Goal: Task Accomplishment & Management: Manage account settings

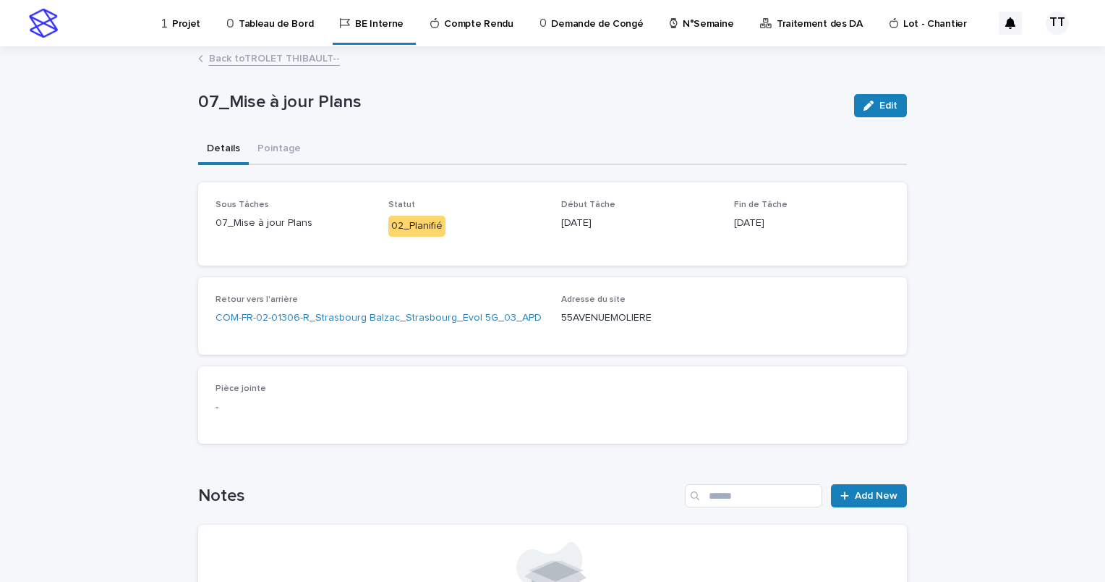
click at [252, 58] on link "Back to TROLET THIBAULT--" at bounding box center [274, 57] width 131 height 17
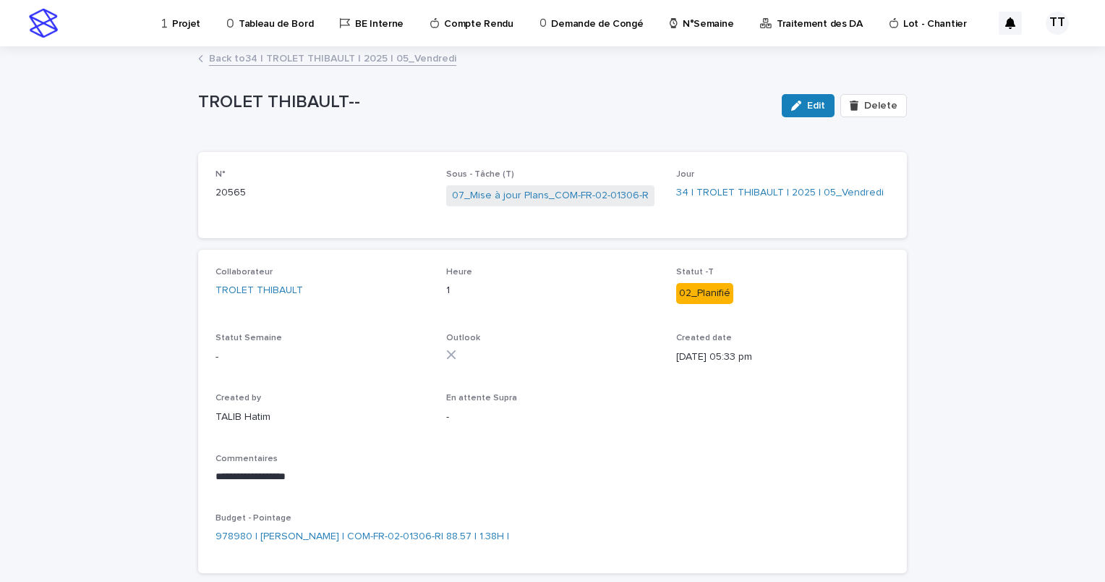
scroll to position [72, 0]
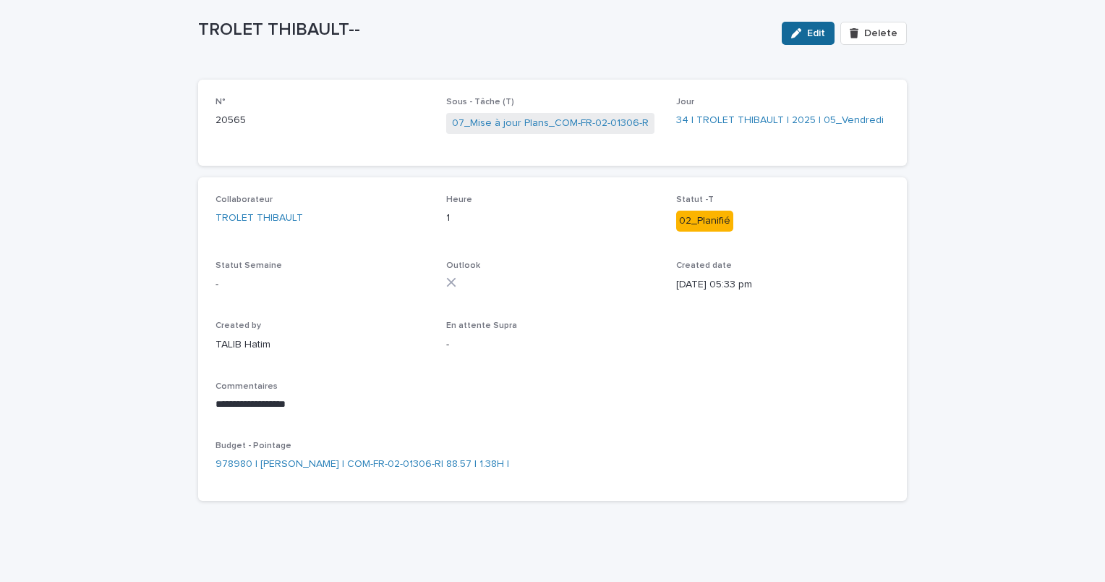
click at [793, 37] on icon "button" at bounding box center [796, 33] width 10 height 10
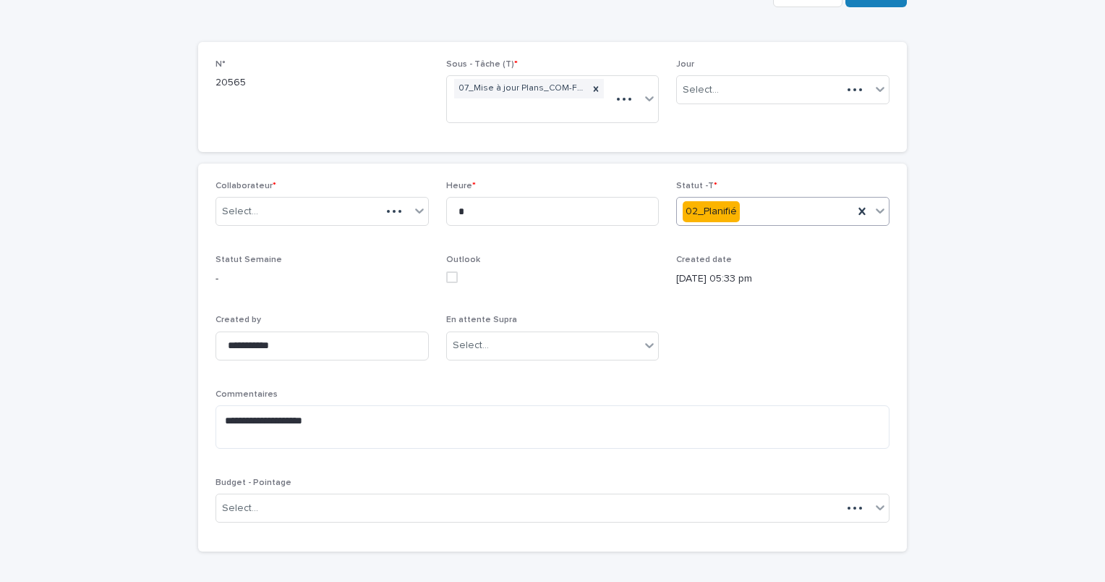
scroll to position [114, 0]
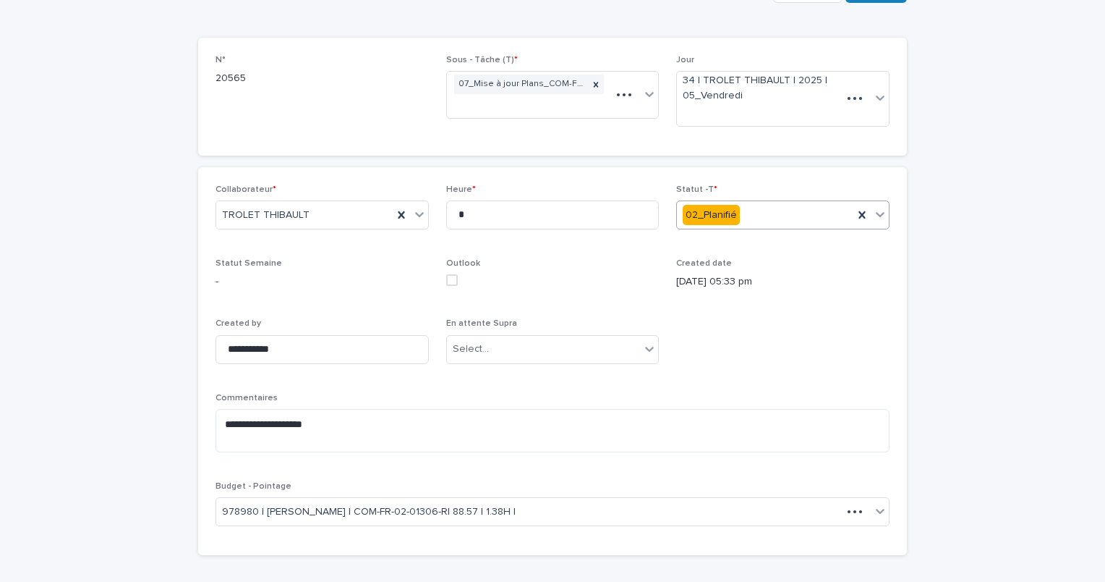
click at [767, 210] on div "02_Planifié" at bounding box center [765, 215] width 176 height 24
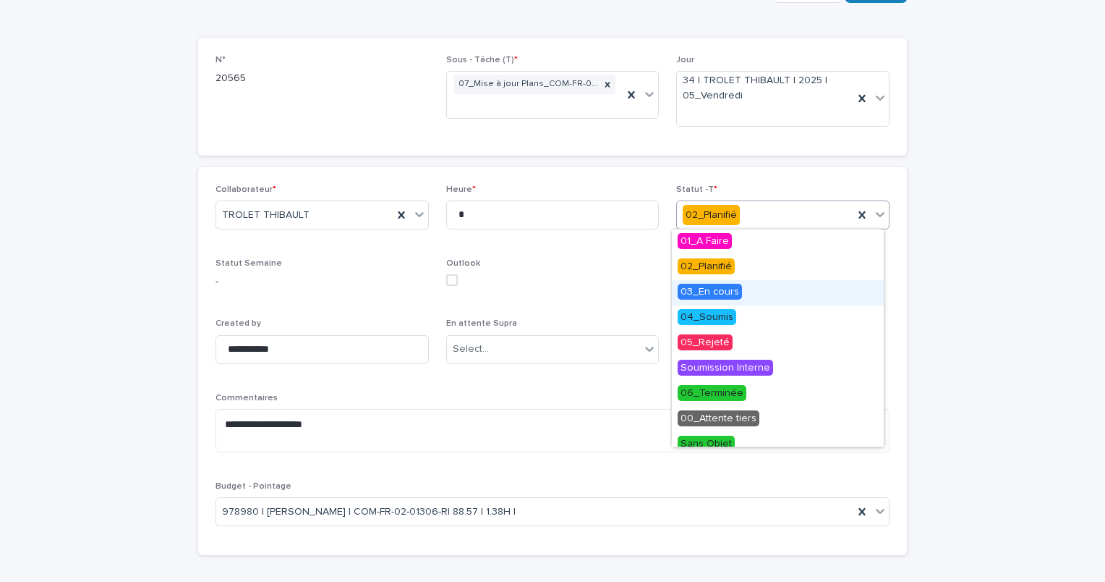
click at [738, 300] on div "03_En cours" at bounding box center [778, 292] width 212 height 25
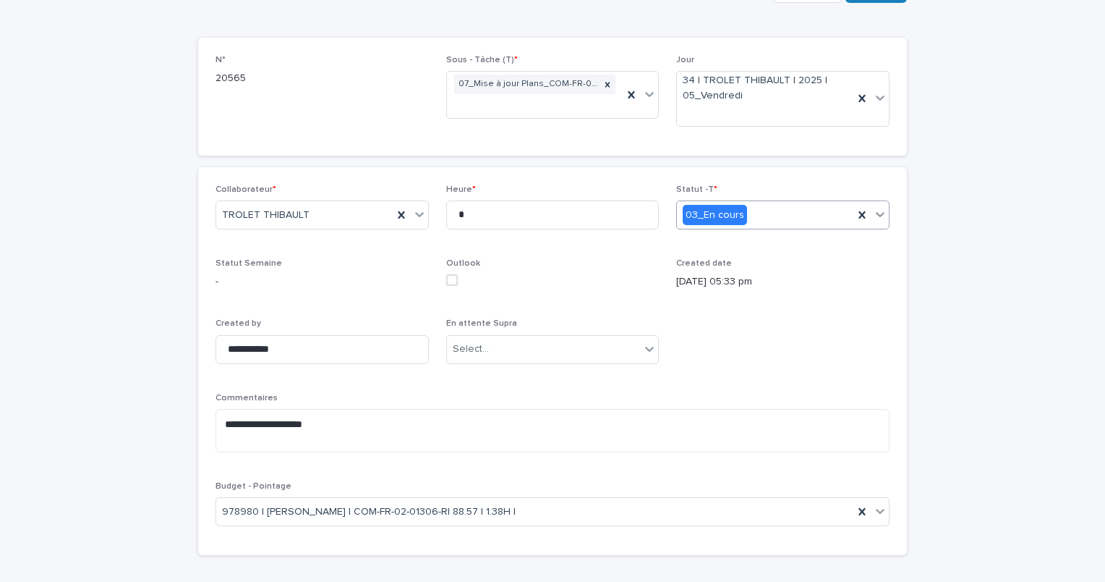
scroll to position [0, 0]
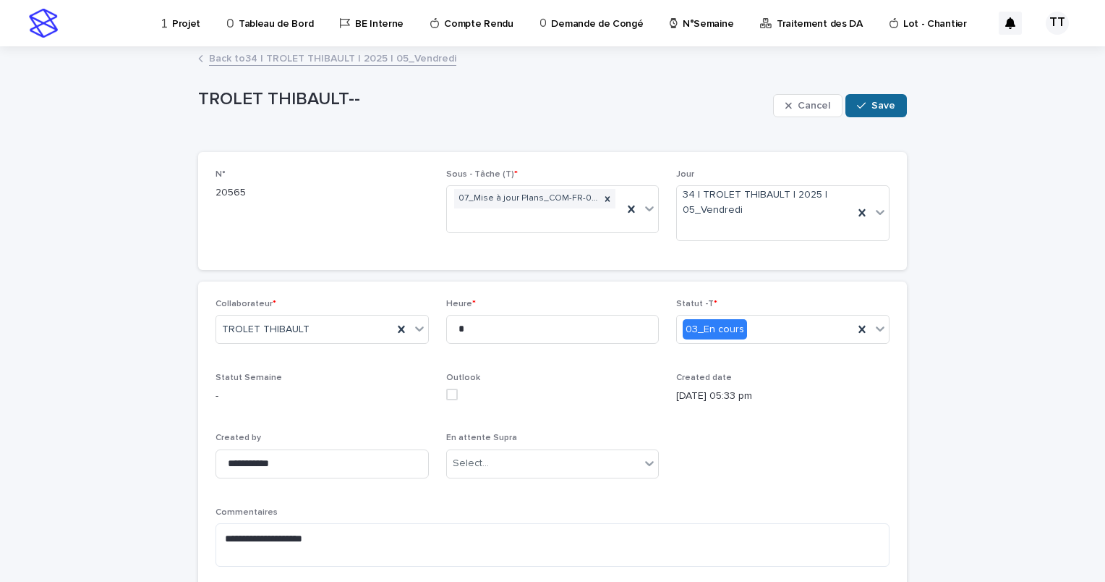
click at [878, 95] on button "Save" at bounding box center [876, 105] width 61 height 23
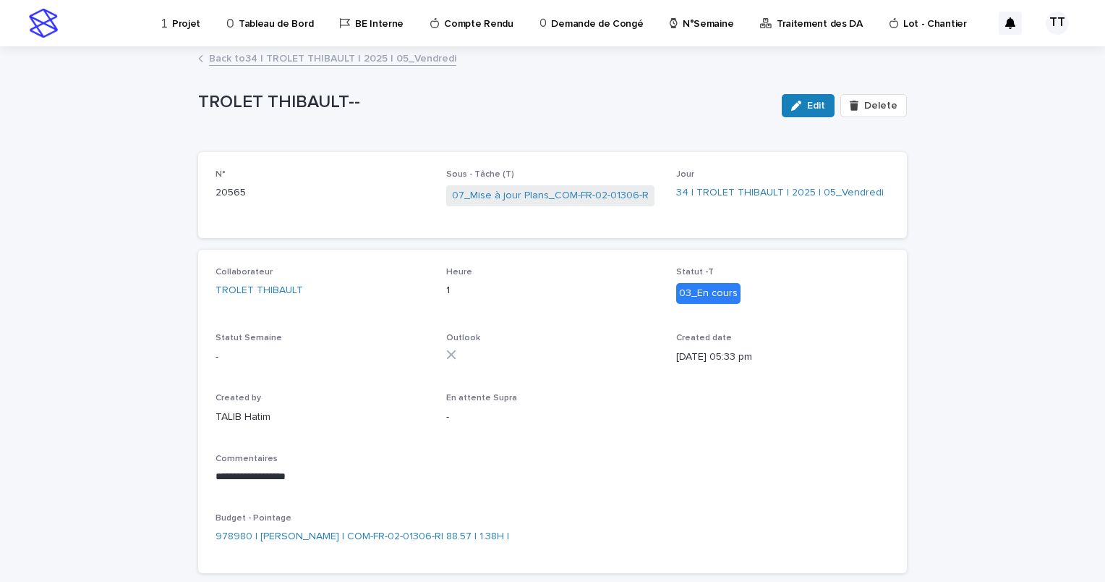
click at [299, 55] on link "Back to 34 | TROLET THIBAULT | 2025 | 05_Vendredi" at bounding box center [332, 57] width 247 height 17
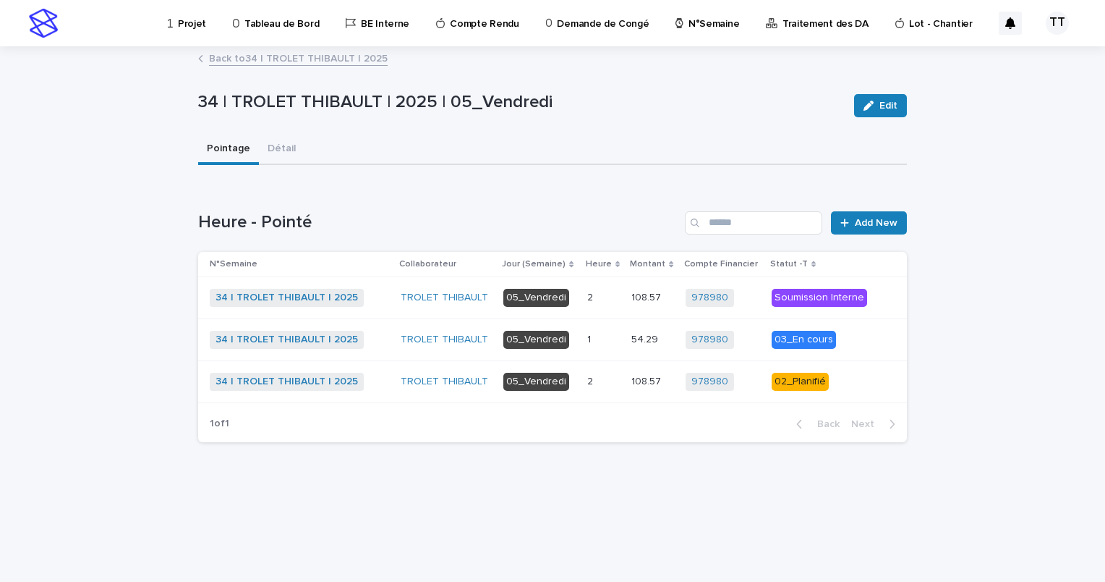
click at [600, 370] on div "2 2" at bounding box center [603, 382] width 33 height 24
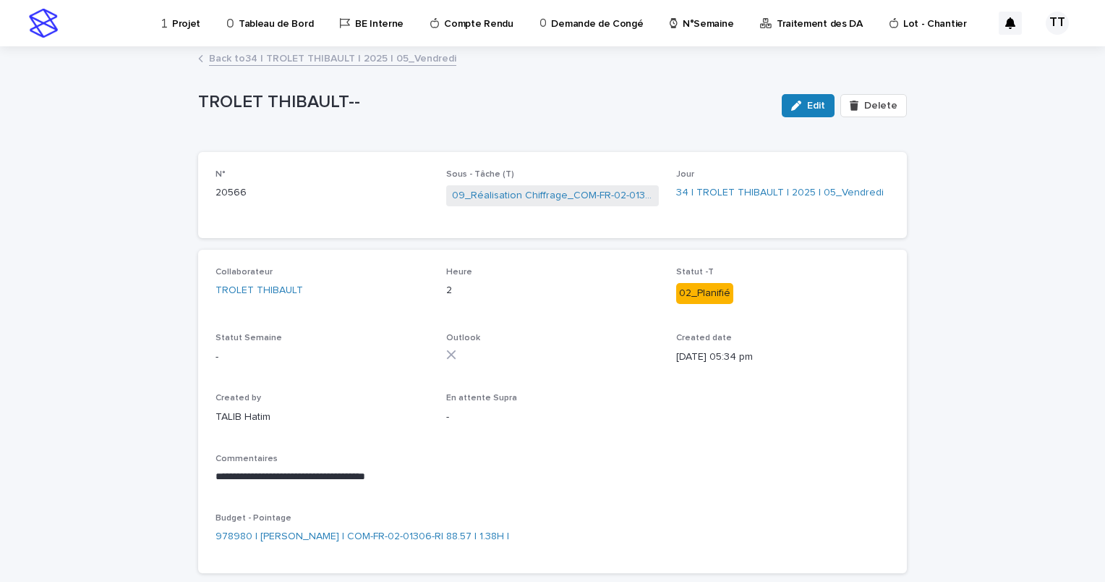
scroll to position [72, 0]
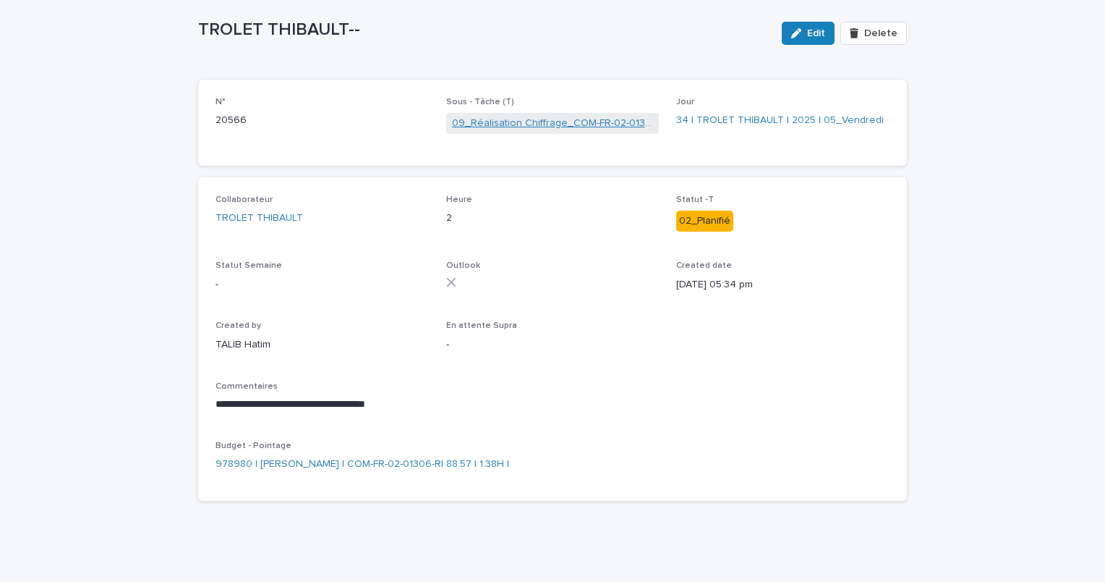
click at [525, 125] on link "09_Réalisation Chiffrage_COM-FR-02-01306-R" at bounding box center [553, 123] width 202 height 15
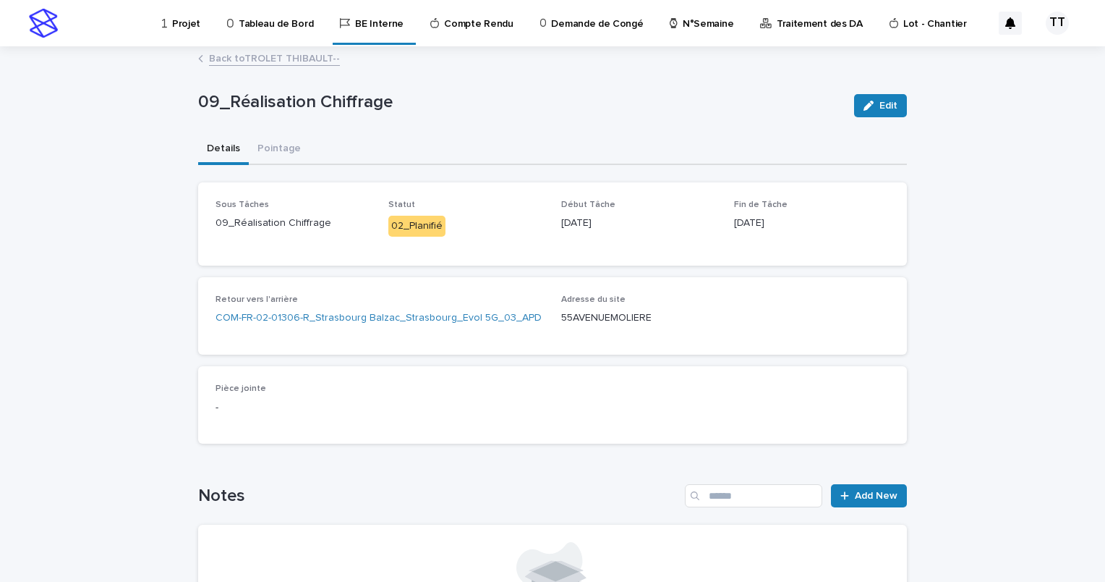
click at [301, 64] on link "Back to TROLET THIBAULT--" at bounding box center [274, 57] width 131 height 17
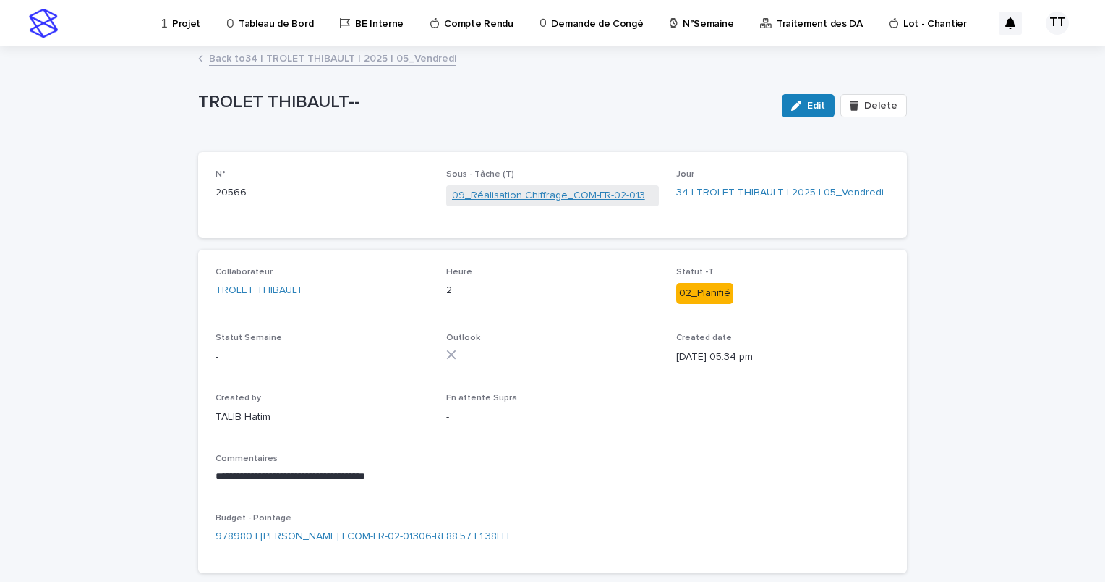
click at [527, 199] on link "09_Réalisation Chiffrage_COM-FR-02-01306-R" at bounding box center [553, 195] width 202 height 15
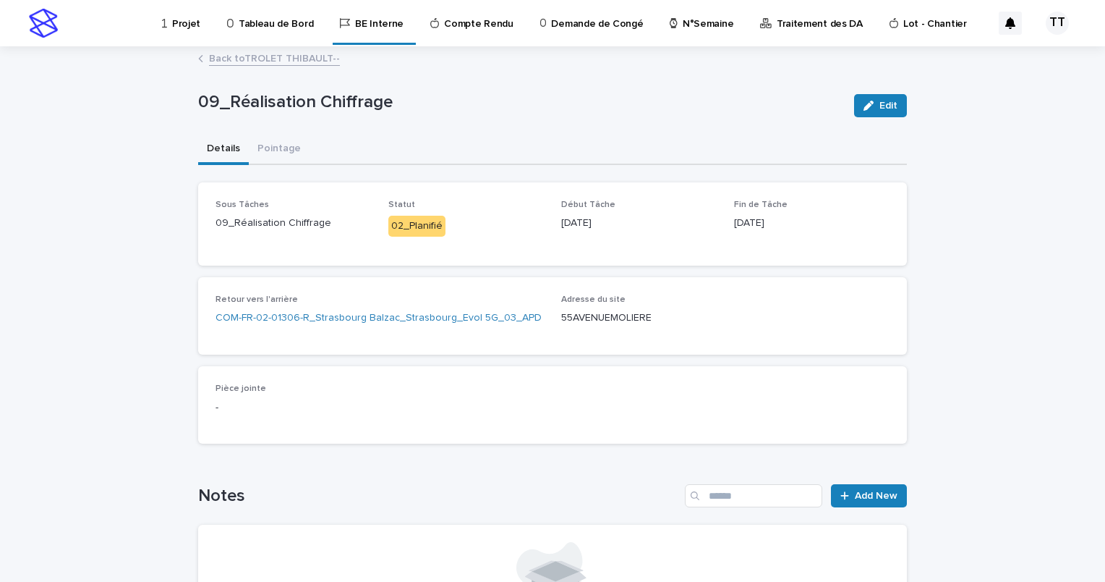
click at [277, 64] on link "Back to TROLET THIBAULT--" at bounding box center [274, 57] width 131 height 17
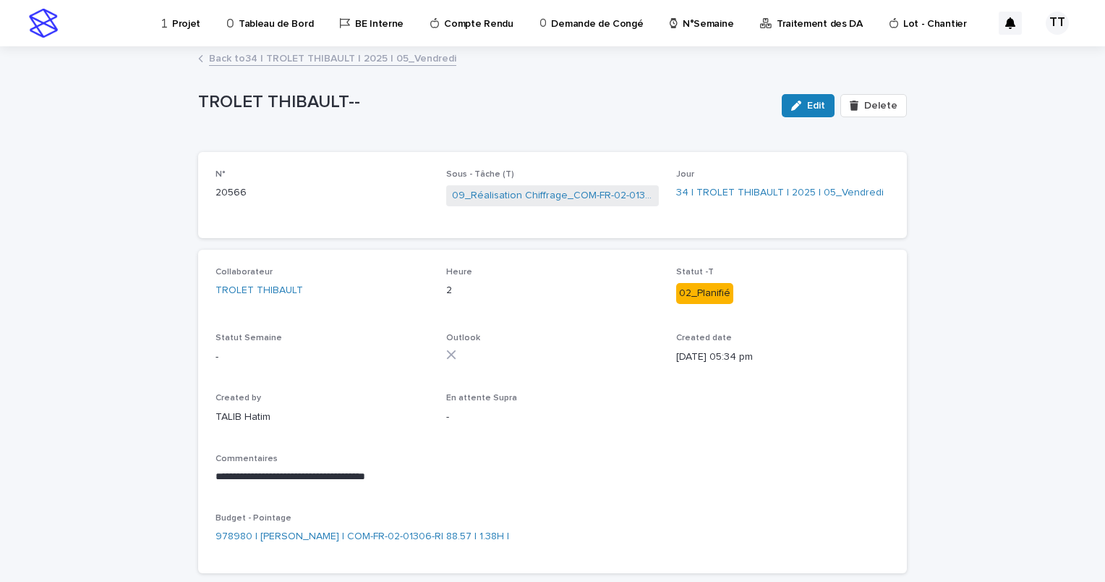
click at [278, 61] on link "Back to 34 | TROLET THIBAULT | 2025 | 05_Vendredi" at bounding box center [332, 57] width 247 height 17
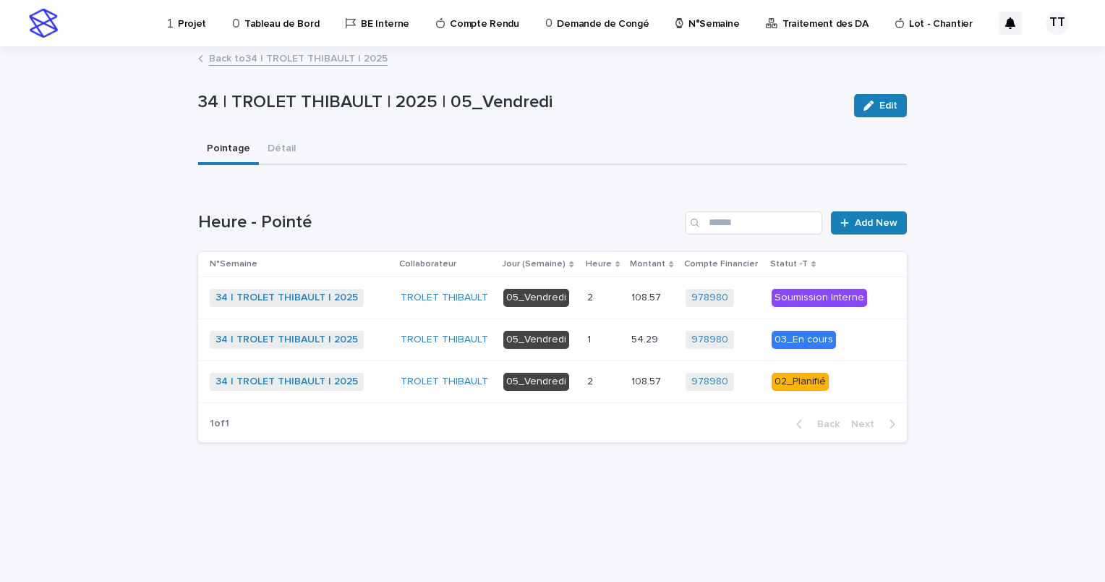
click at [318, 59] on link "Back to 34 | TROLET THIBAULT | 2025" at bounding box center [298, 57] width 179 height 17
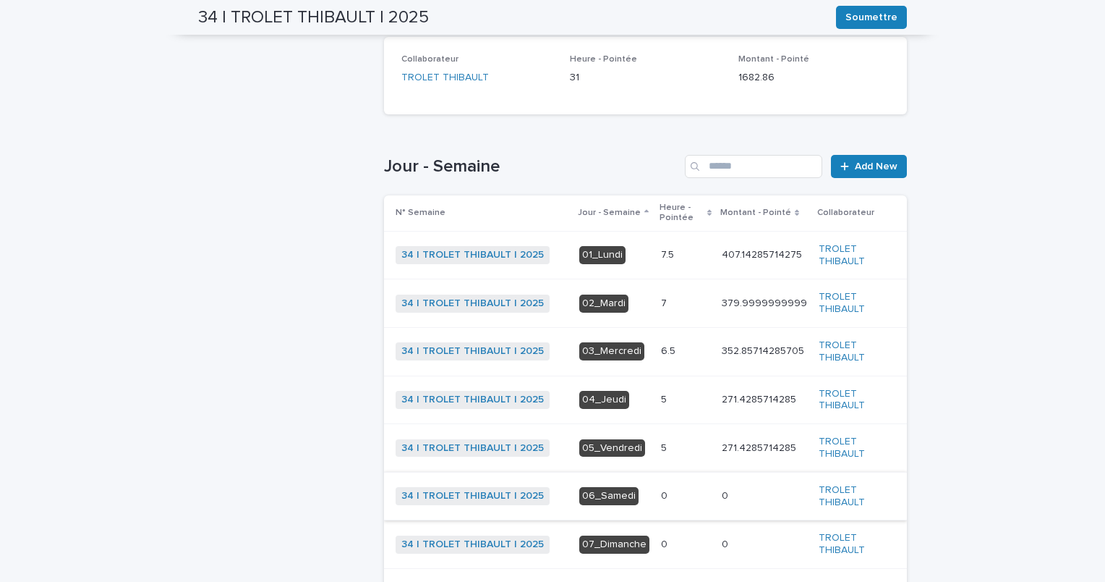
scroll to position [397, 0]
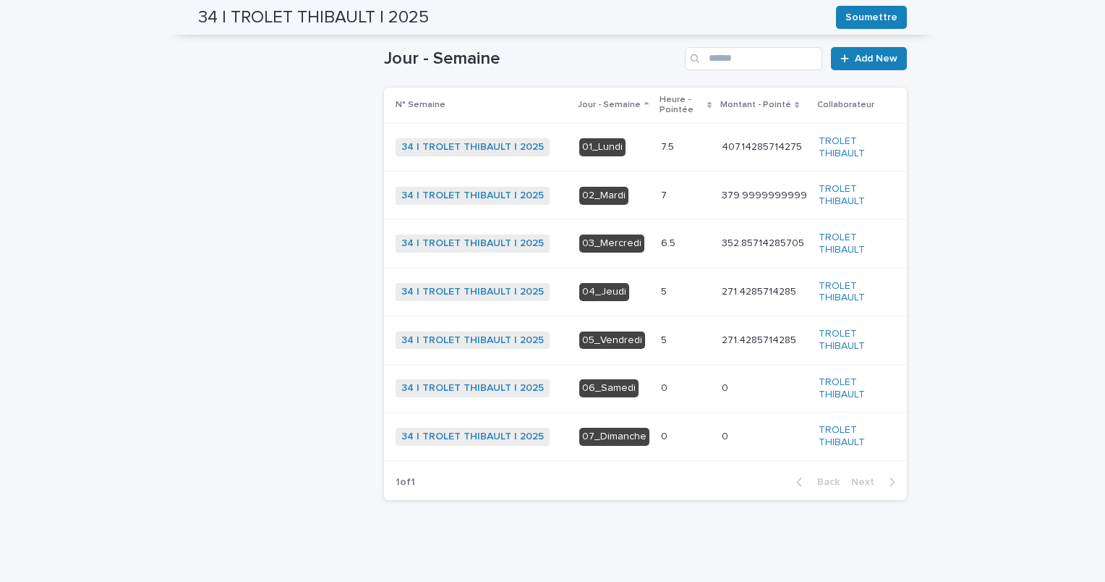
click at [661, 301] on div "5 5" at bounding box center [685, 292] width 49 height 24
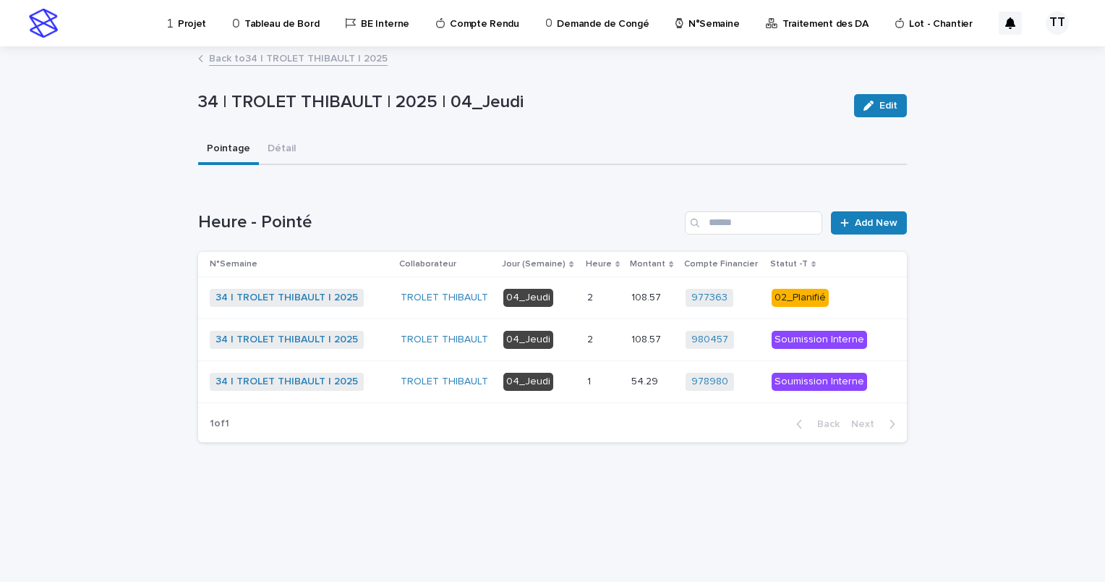
click at [590, 291] on p "2" at bounding box center [591, 296] width 9 height 15
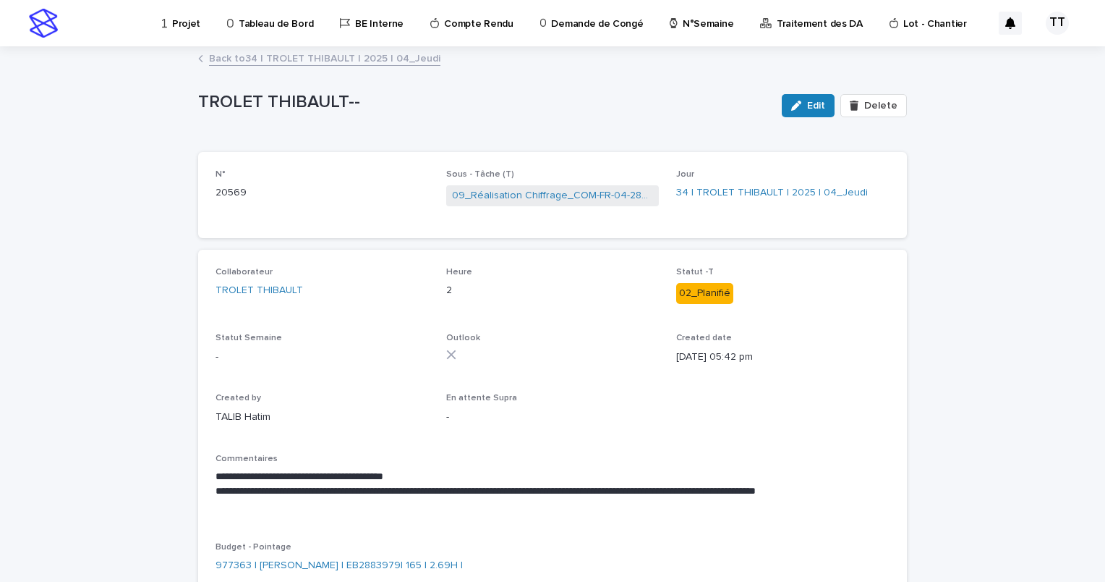
click at [549, 203] on span "09_Réalisation Chiffrage_COM-FR-04-2883979" at bounding box center [552, 195] width 213 height 21
click at [550, 195] on link "09_Réalisation Chiffrage_COM-FR-04-2883979" at bounding box center [553, 195] width 202 height 15
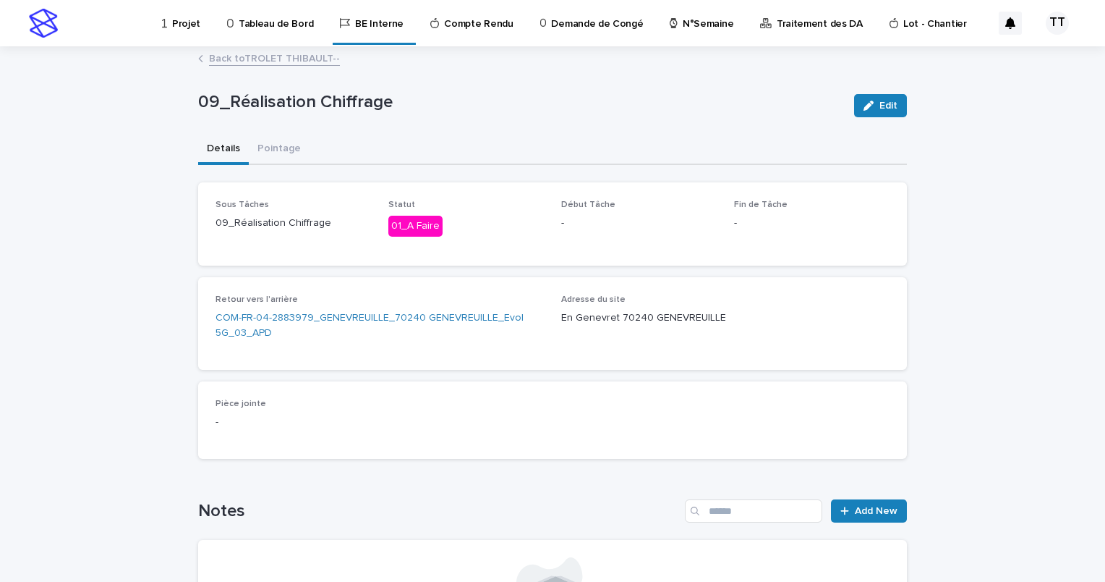
click at [278, 59] on link "Back to TROLET THIBAULT--" at bounding box center [274, 57] width 131 height 17
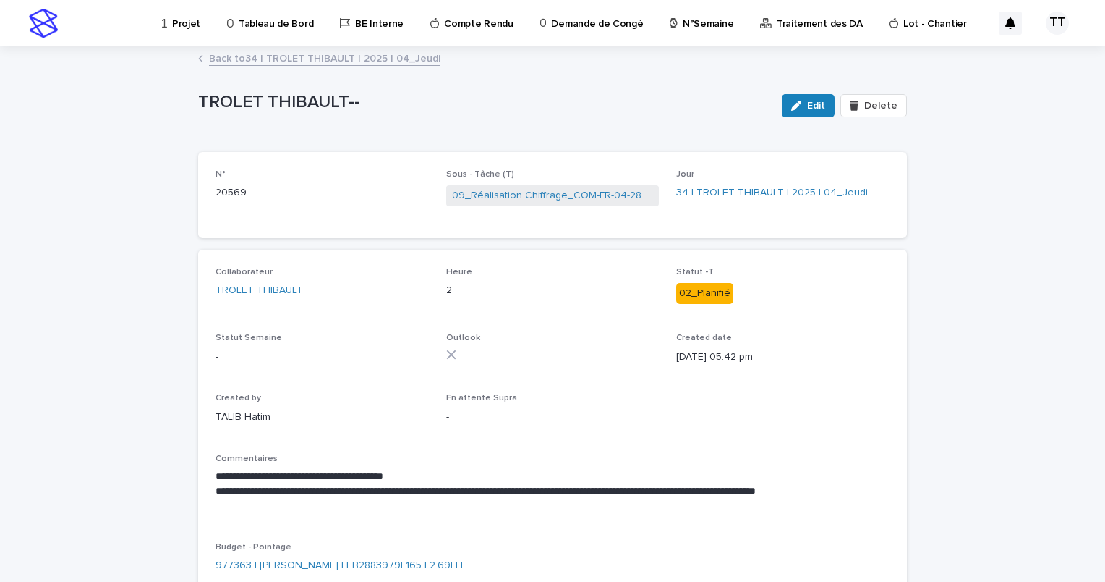
scroll to position [72, 0]
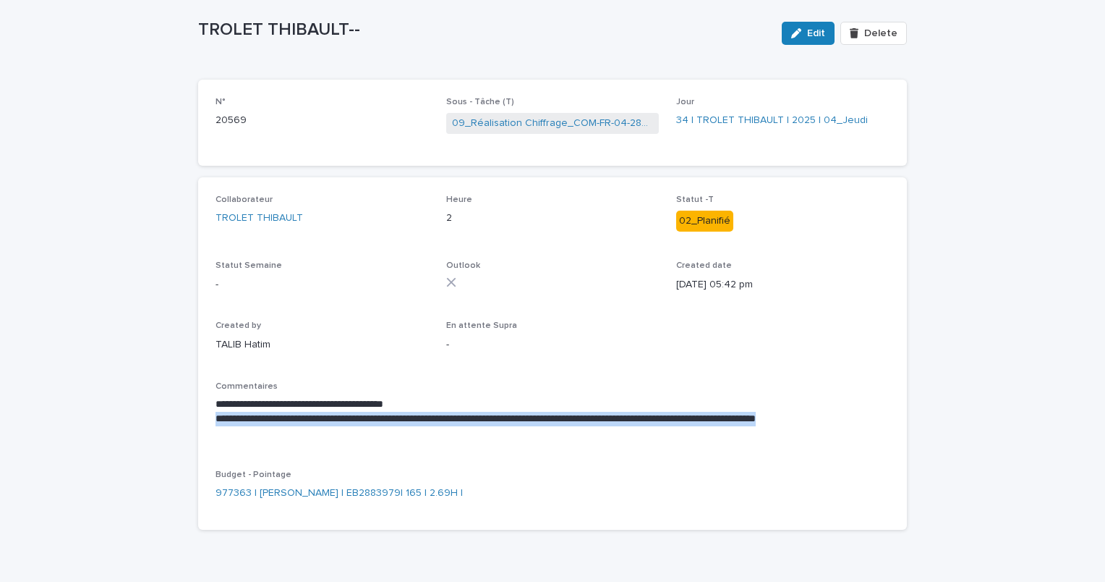
drag, startPoint x: 318, startPoint y: 434, endPoint x: 194, endPoint y: 415, distance: 125.8
click at [198, 415] on div "**********" at bounding box center [552, 353] width 709 height 352
copy p "**********"
